Goal: Task Accomplishment & Management: Complete application form

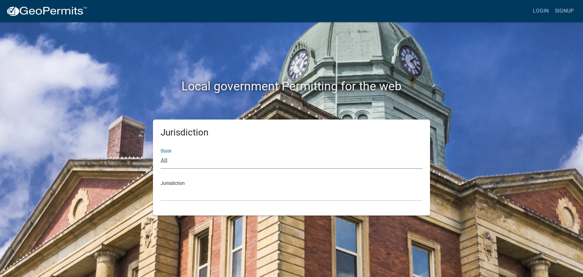
click at [166, 161] on select "All [US_STATE] [US_STATE] [US_STATE] [US_STATE] [US_STATE] [US_STATE] [US_STATE…" at bounding box center [291, 161] width 262 height 16
select select "[US_STATE]"
click at [160, 153] on select "All [US_STATE] [US_STATE] [US_STATE] [US_STATE] [US_STATE] [US_STATE] [US_STATE…" at bounding box center [291, 161] width 262 height 16
click at [191, 193] on select "[GEOGRAPHIC_DATA], [US_STATE] [GEOGRAPHIC_DATA], [US_STATE] [GEOGRAPHIC_DATA], …" at bounding box center [291, 193] width 262 height 16
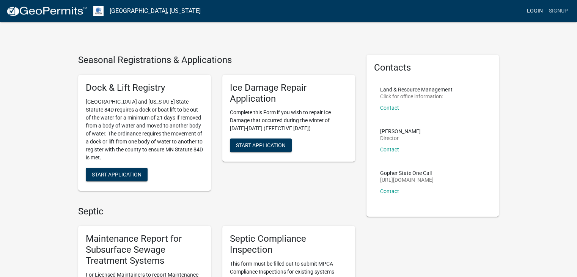
click at [541, 9] on link "Login" at bounding box center [535, 11] width 22 height 14
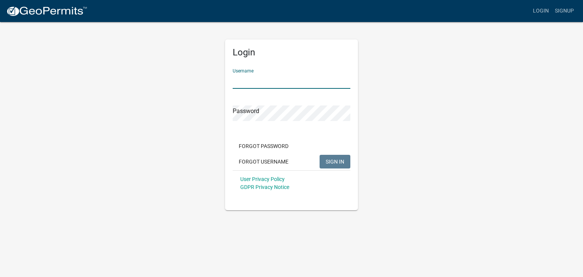
click at [273, 82] on input "Username" at bounding box center [292, 81] width 118 height 16
type input "[PERSON_NAME].[PERSON_NAME]"
click at [274, 103] on div "Password" at bounding box center [292, 108] width 118 height 26
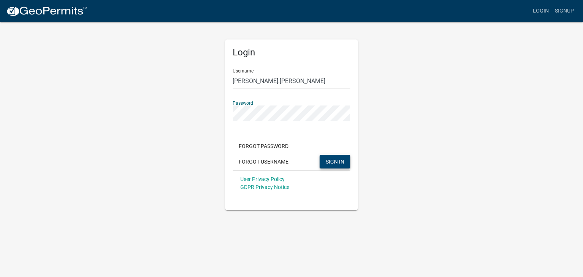
click at [343, 158] on span "SIGN IN" at bounding box center [334, 161] width 19 height 6
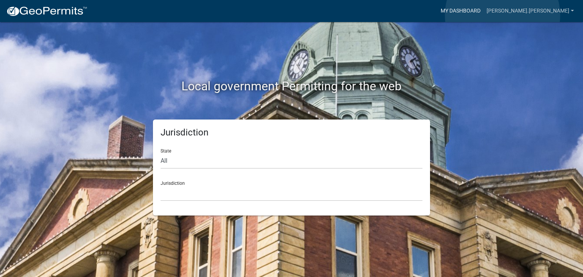
click at [483, 15] on link "My Dashboard" at bounding box center [460, 11] width 46 height 14
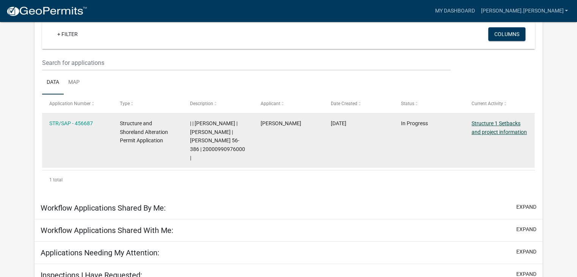
scroll to position [75, 0]
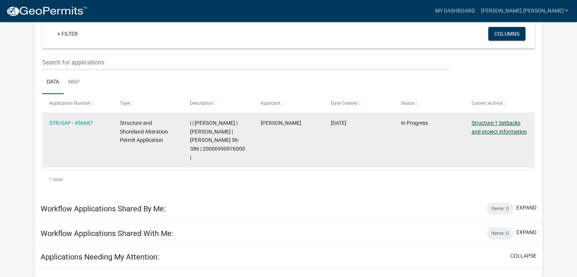
click at [494, 134] on link "Structure 1 Setbacks and project information" at bounding box center [498, 127] width 55 height 15
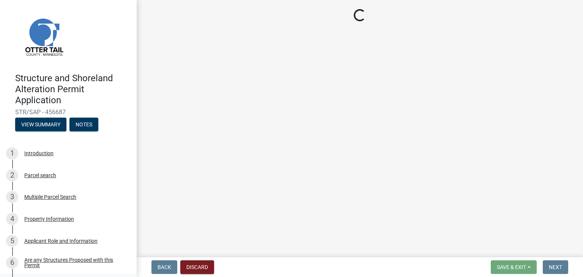
select select "c185e313-3403-4239-bd61-bb563c58a77a"
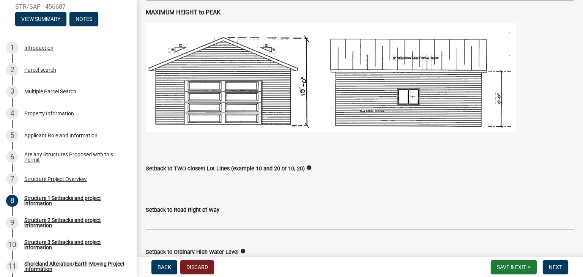
scroll to position [493, 0]
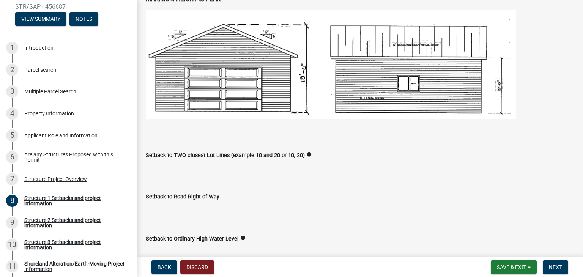
click at [382, 165] on input "Setback to TWO closest Lot Lines (example 10 and 20 or 10, 20)" at bounding box center [360, 168] width 428 height 16
type input "65, 55"
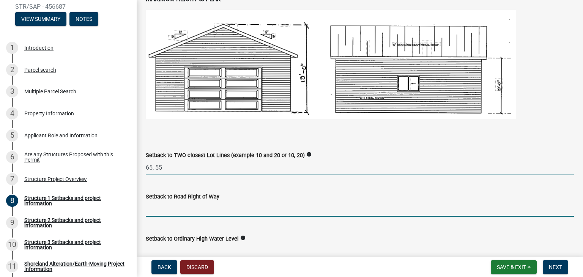
click at [262, 216] on input "text" at bounding box center [360, 209] width 428 height 16
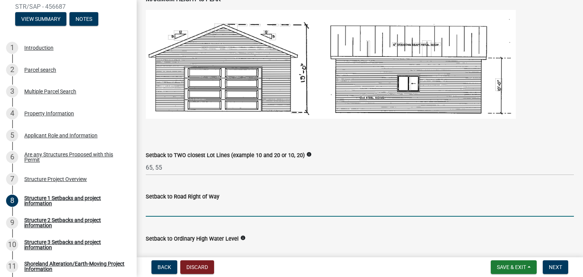
type input "5"
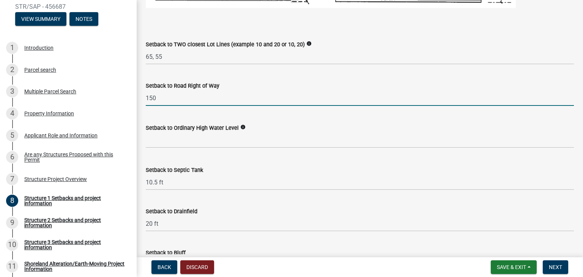
scroll to position [607, 0]
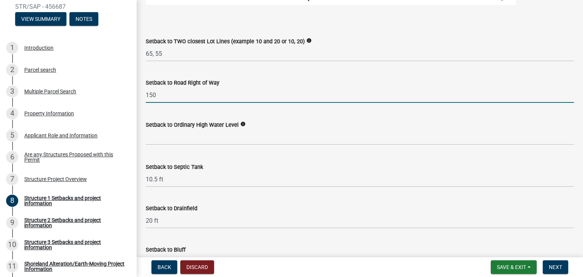
type input "150"
click at [241, 122] on icon "info" at bounding box center [242, 123] width 5 height 5
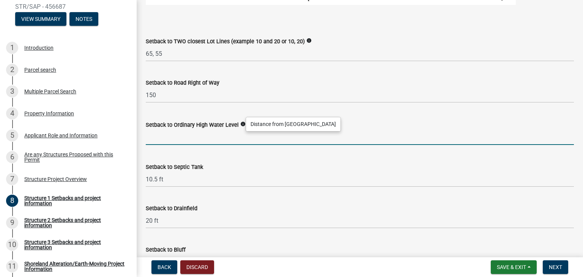
click at [240, 140] on input "text" at bounding box center [360, 137] width 428 height 16
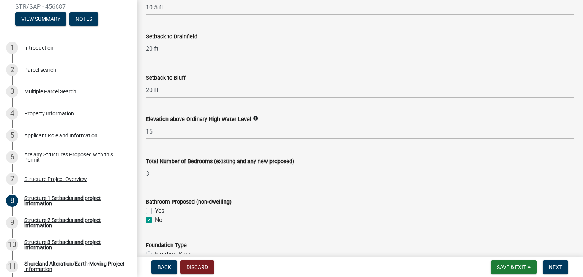
scroll to position [797, 0]
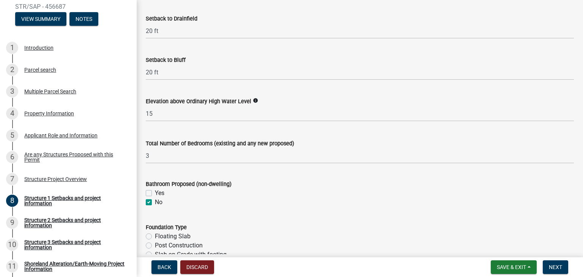
type input "100"
click at [253, 102] on icon "info" at bounding box center [255, 100] width 5 height 5
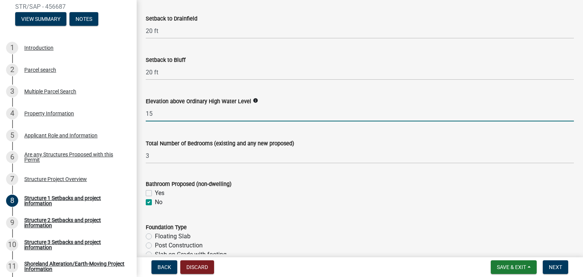
click at [238, 117] on input "15" at bounding box center [360, 114] width 428 height 16
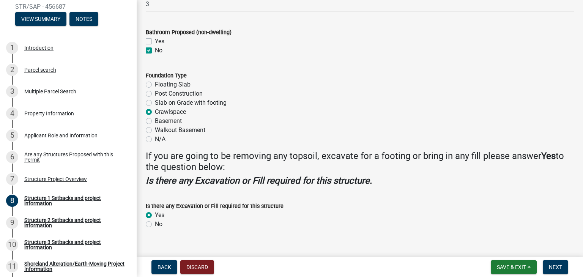
scroll to position [959, 0]
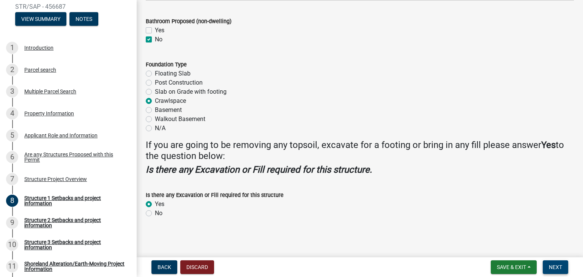
click at [564, 269] on button "Next" at bounding box center [554, 267] width 25 height 14
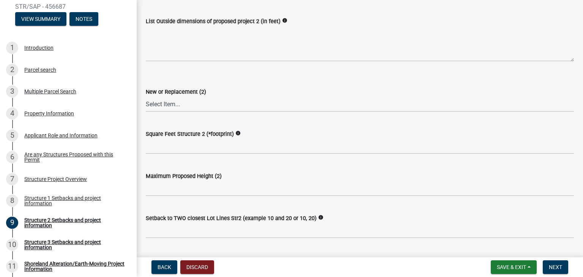
scroll to position [266, 0]
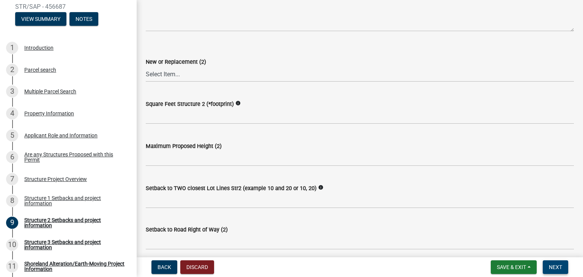
click at [557, 263] on button "Next" at bounding box center [554, 267] width 25 height 14
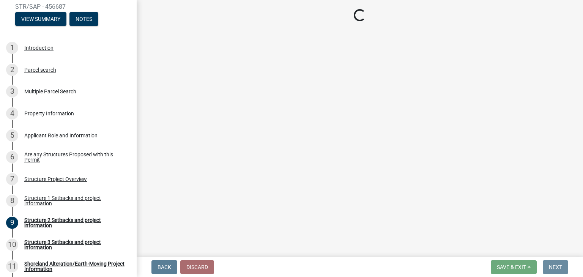
scroll to position [0, 0]
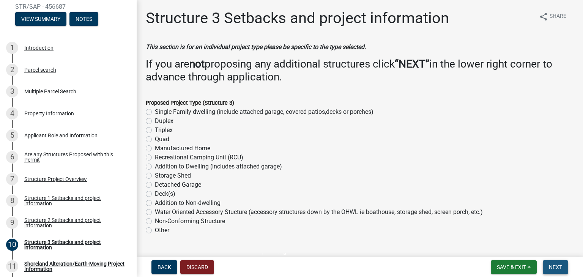
click at [549, 264] on span "Next" at bounding box center [554, 267] width 13 height 6
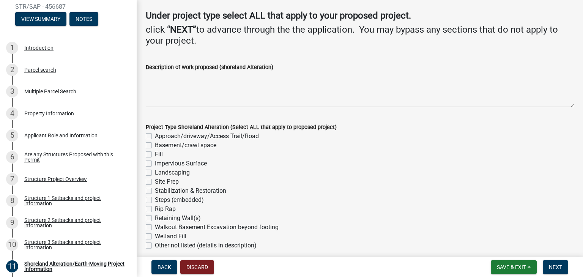
scroll to position [76, 0]
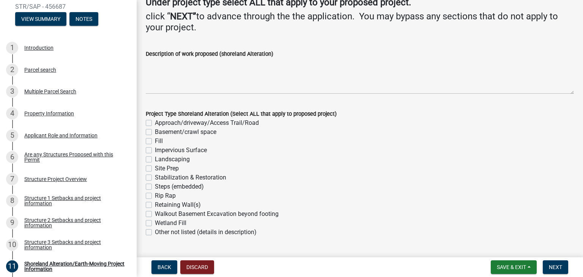
click at [155, 140] on label "Fill" at bounding box center [159, 141] width 8 height 9
click at [155, 140] on input "Fill" at bounding box center [157, 139] width 5 height 5
checkbox input "true"
checkbox input "false"
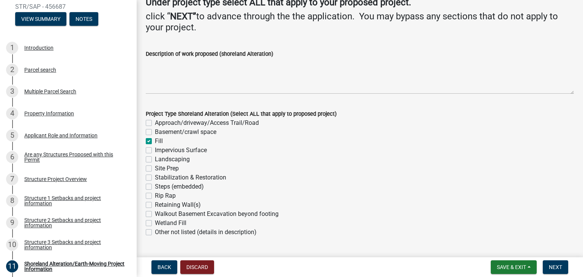
checkbox input "true"
checkbox input "false"
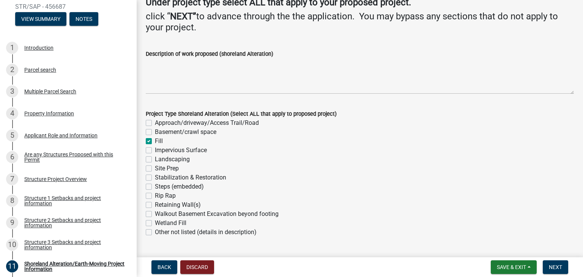
checkbox input "false"
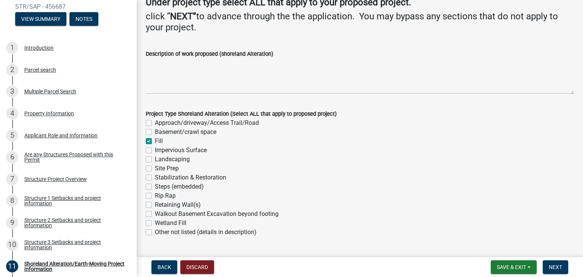
checkbox input "false"
click at [155, 166] on label "Site Prep" at bounding box center [167, 168] width 24 height 9
click at [155, 166] on input "Site Prep" at bounding box center [157, 166] width 5 height 5
checkbox input "true"
checkbox input "false"
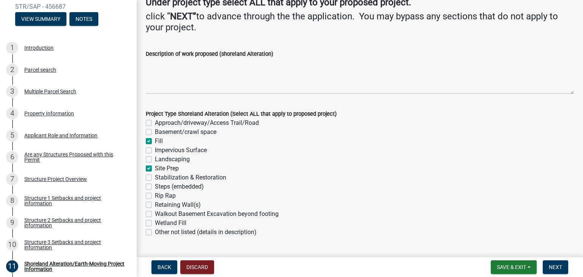
checkbox input "false"
checkbox input "true"
checkbox input "false"
checkbox input "true"
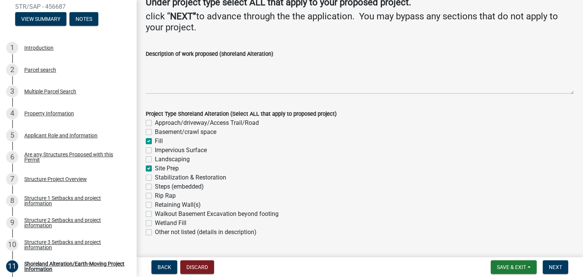
checkbox input "false"
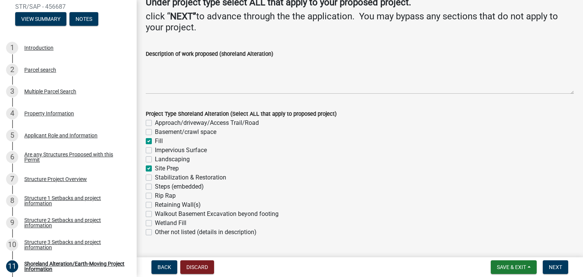
checkbox input "false"
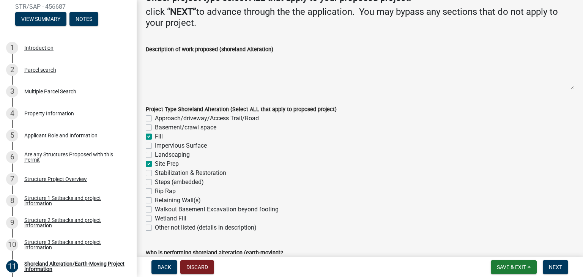
scroll to position [138, 0]
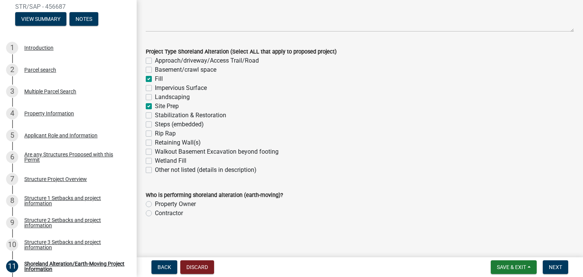
click at [155, 202] on label "Property Owner" at bounding box center [175, 204] width 41 height 9
click at [155, 202] on input "Property Owner" at bounding box center [157, 202] width 5 height 5
radio input "true"
click at [559, 270] on button "Next" at bounding box center [554, 267] width 25 height 14
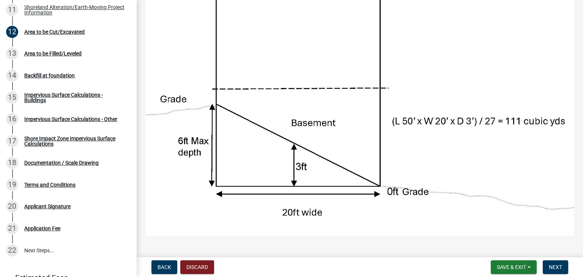
scroll to position [114, 0]
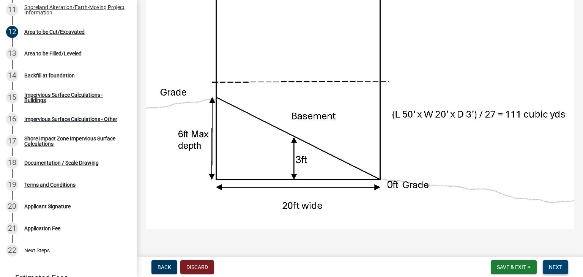
click at [566, 268] on button "Next" at bounding box center [554, 267] width 25 height 14
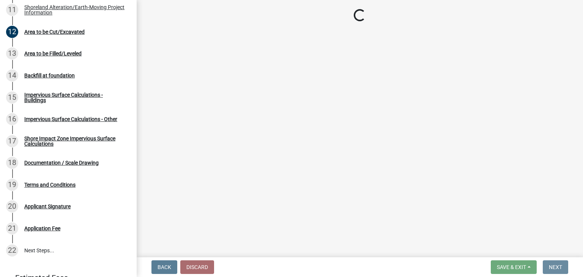
scroll to position [0, 0]
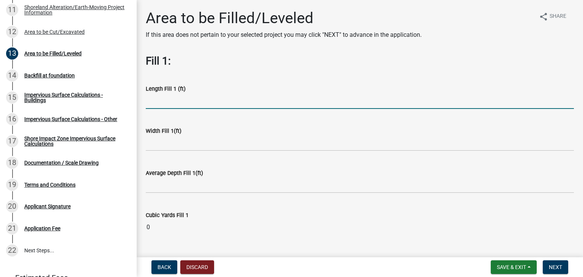
click at [214, 104] on input "text" at bounding box center [360, 101] width 428 height 16
type input "80"
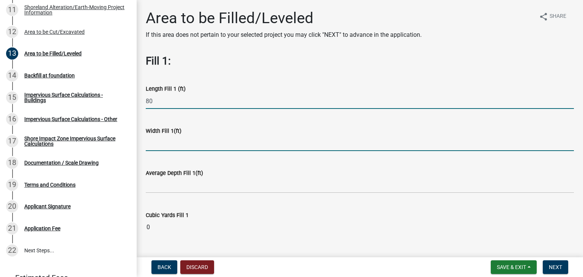
click at [227, 145] on input "text" at bounding box center [360, 143] width 428 height 16
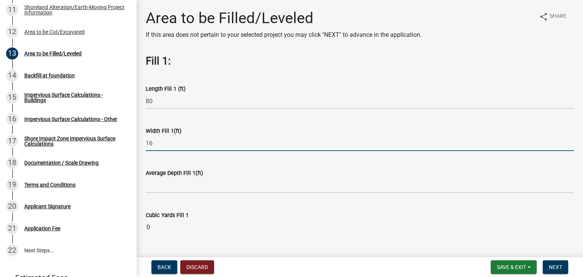
type input "16"
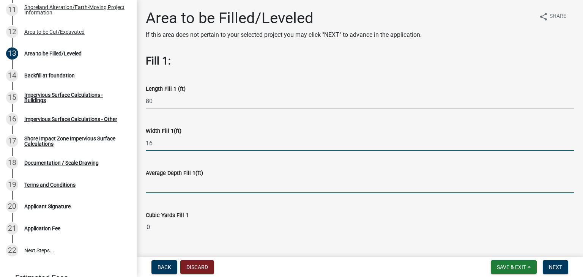
click at [243, 187] on input "text" at bounding box center [360, 186] width 428 height 16
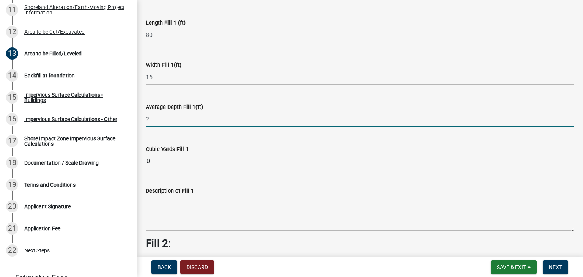
scroll to position [76, 0]
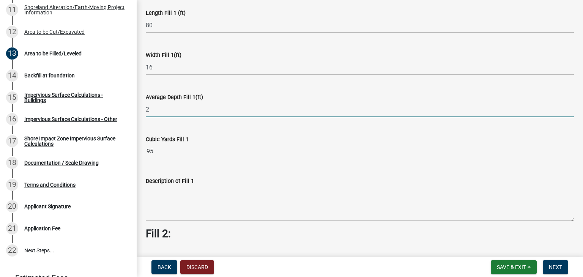
click at [162, 109] on input "2" at bounding box center [360, 110] width 428 height 16
type input "1"
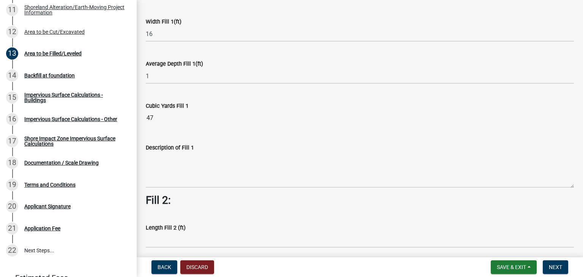
scroll to position [114, 0]
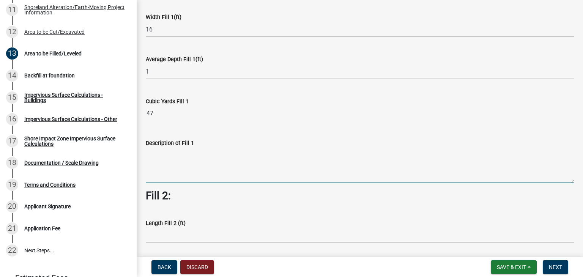
click at [294, 176] on textarea "Description of Fill 1" at bounding box center [360, 166] width 428 height 36
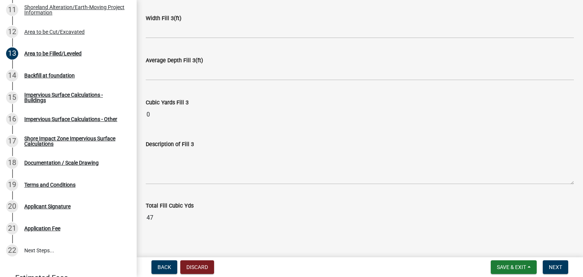
scroll to position [616, 0]
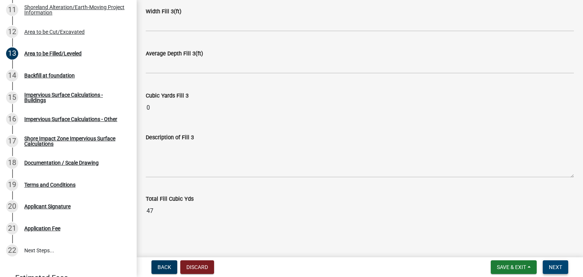
type textarea "Black topsoil"
click at [561, 268] on span "Next" at bounding box center [554, 267] width 13 height 6
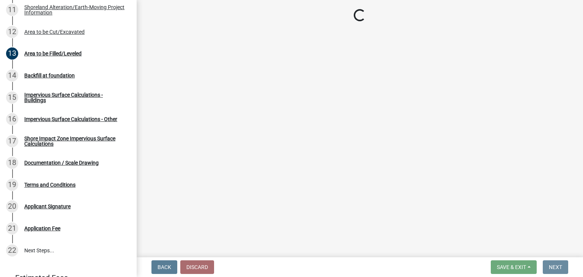
scroll to position [0, 0]
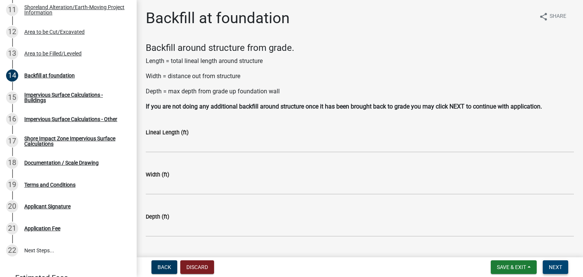
click at [556, 264] on span "Next" at bounding box center [554, 267] width 13 height 6
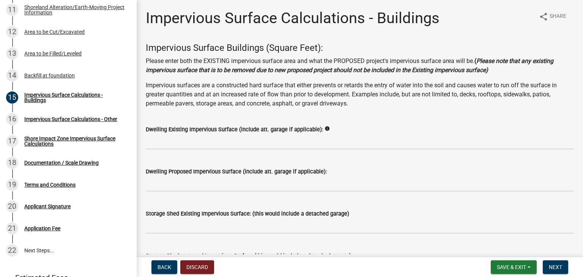
click at [324, 126] on icon "info" at bounding box center [326, 128] width 5 height 5
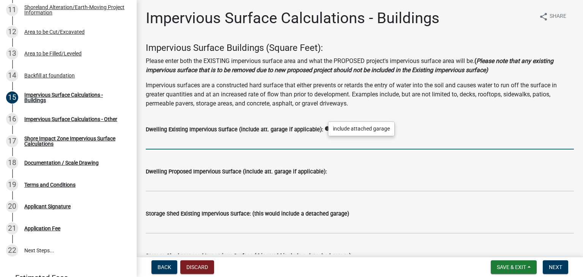
click at [318, 145] on input "text" at bounding box center [360, 142] width 428 height 16
click at [324, 129] on icon "info" at bounding box center [326, 128] width 5 height 5
click at [313, 148] on input "text" at bounding box center [360, 142] width 428 height 16
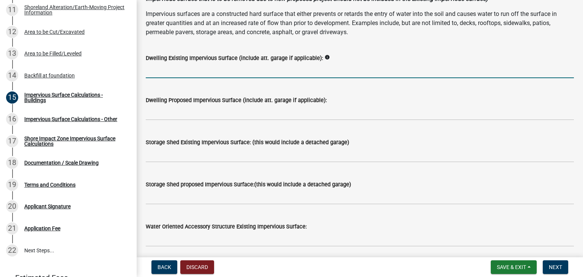
scroll to position [76, 0]
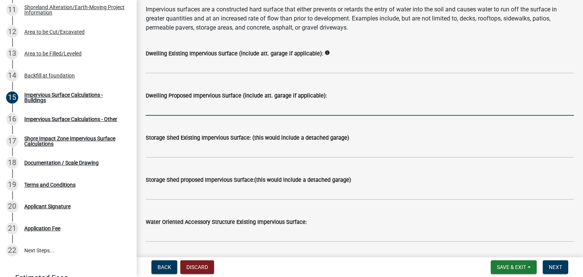
click at [262, 113] on input "text" at bounding box center [360, 108] width 428 height 16
click at [191, 102] on input "text" at bounding box center [360, 108] width 428 height 16
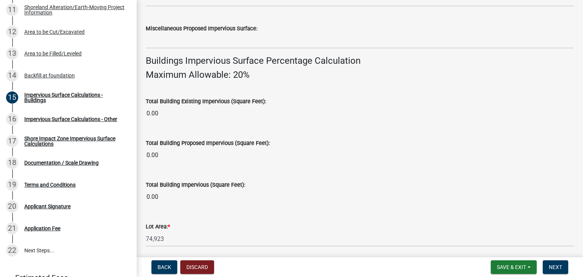
scroll to position [493, 0]
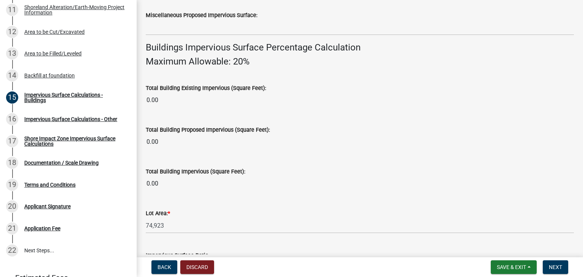
type input "1280"
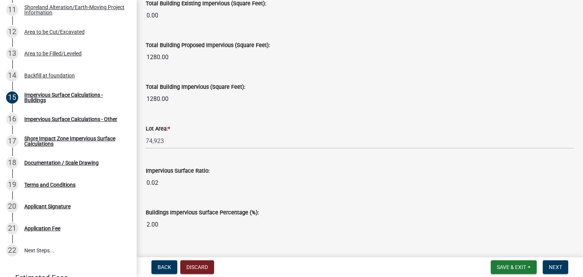
scroll to position [592, 0]
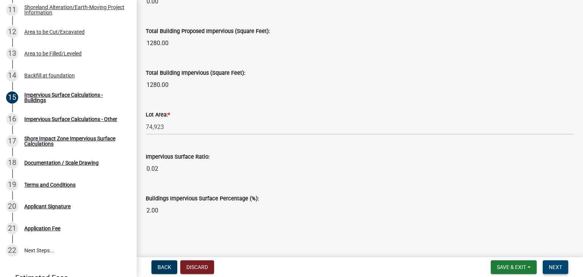
click at [560, 267] on span "Next" at bounding box center [554, 267] width 13 height 6
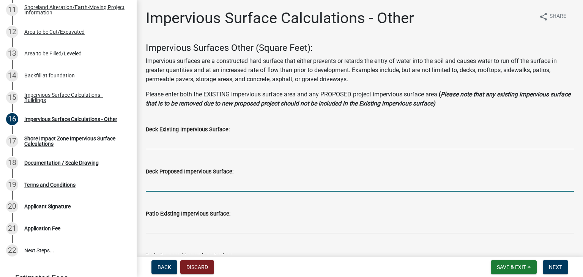
click at [356, 184] on input "text" at bounding box center [360, 184] width 428 height 16
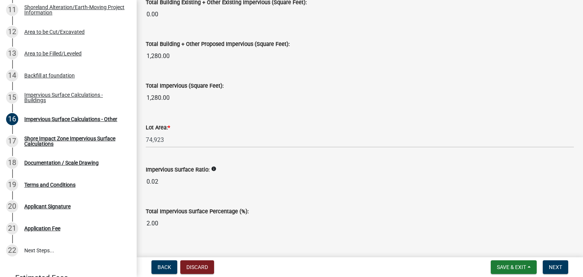
scroll to position [897, 0]
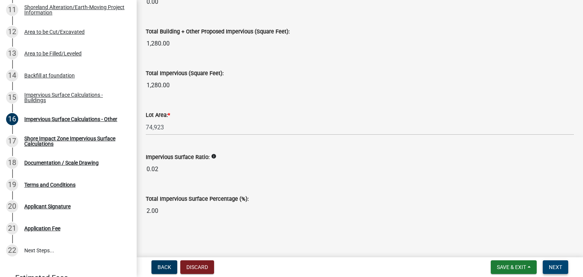
click at [557, 270] on button "Next" at bounding box center [554, 267] width 25 height 14
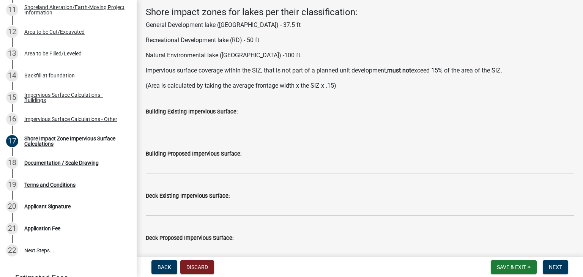
scroll to position [0, 0]
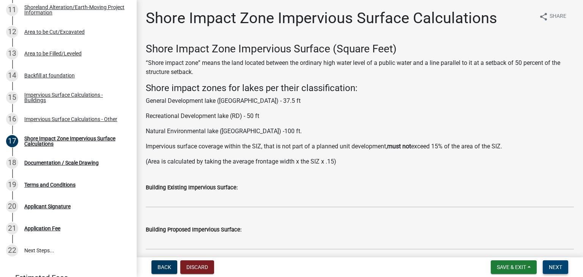
click at [557, 268] on span "Next" at bounding box center [554, 267] width 13 height 6
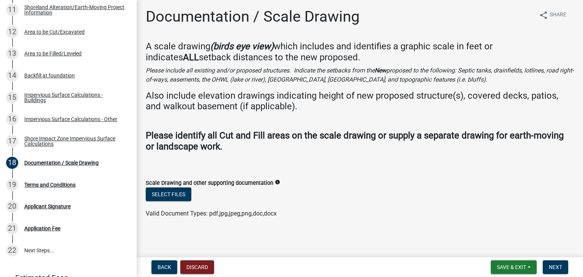
scroll to position [2, 0]
click at [507, 267] on span "Save & Exit" at bounding box center [510, 267] width 29 height 6
click at [504, 246] on button "Save & Exit" at bounding box center [506, 247] width 61 height 18
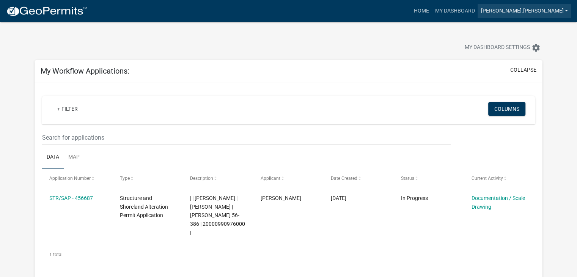
click at [564, 9] on link "[PERSON_NAME].[PERSON_NAME]" at bounding box center [524, 11] width 93 height 14
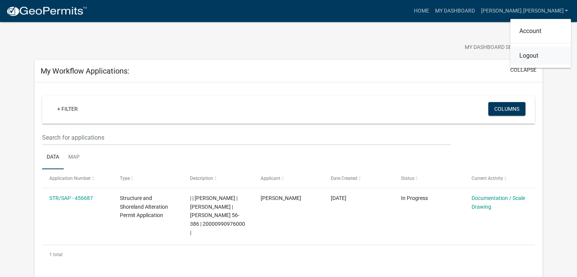
click at [532, 56] on link "Logout" at bounding box center [540, 56] width 61 height 18
